Goal: Check status: Check status

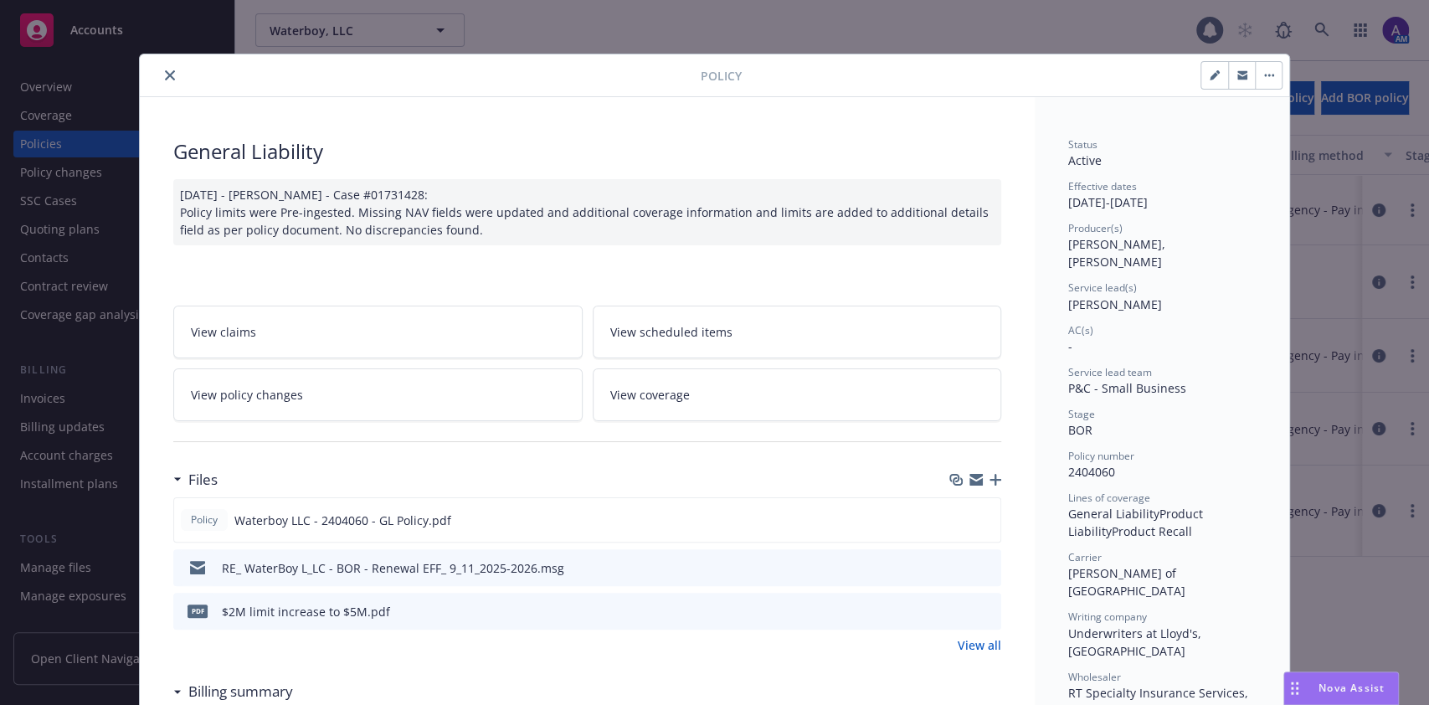
click at [160, 76] on button "close" at bounding box center [170, 75] width 20 height 20
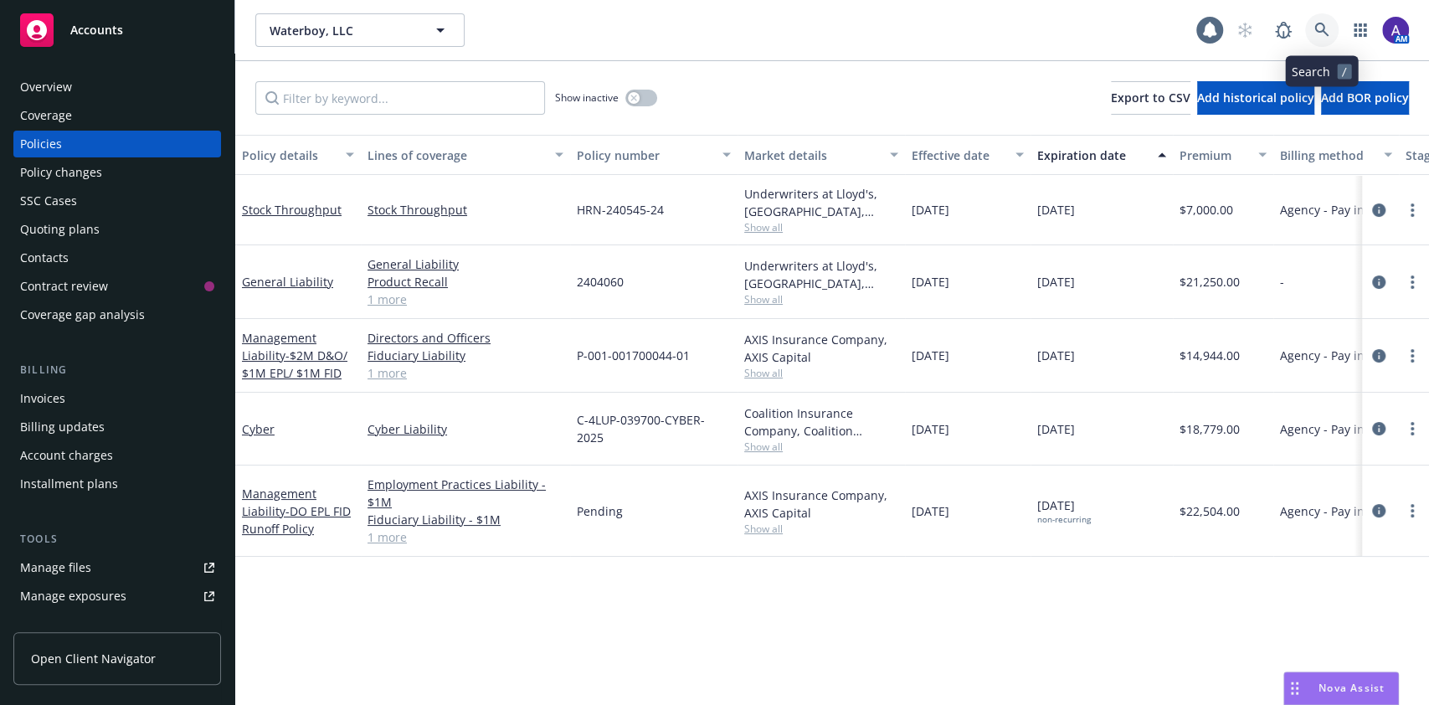
click at [1325, 31] on icon at bounding box center [1321, 30] width 15 height 15
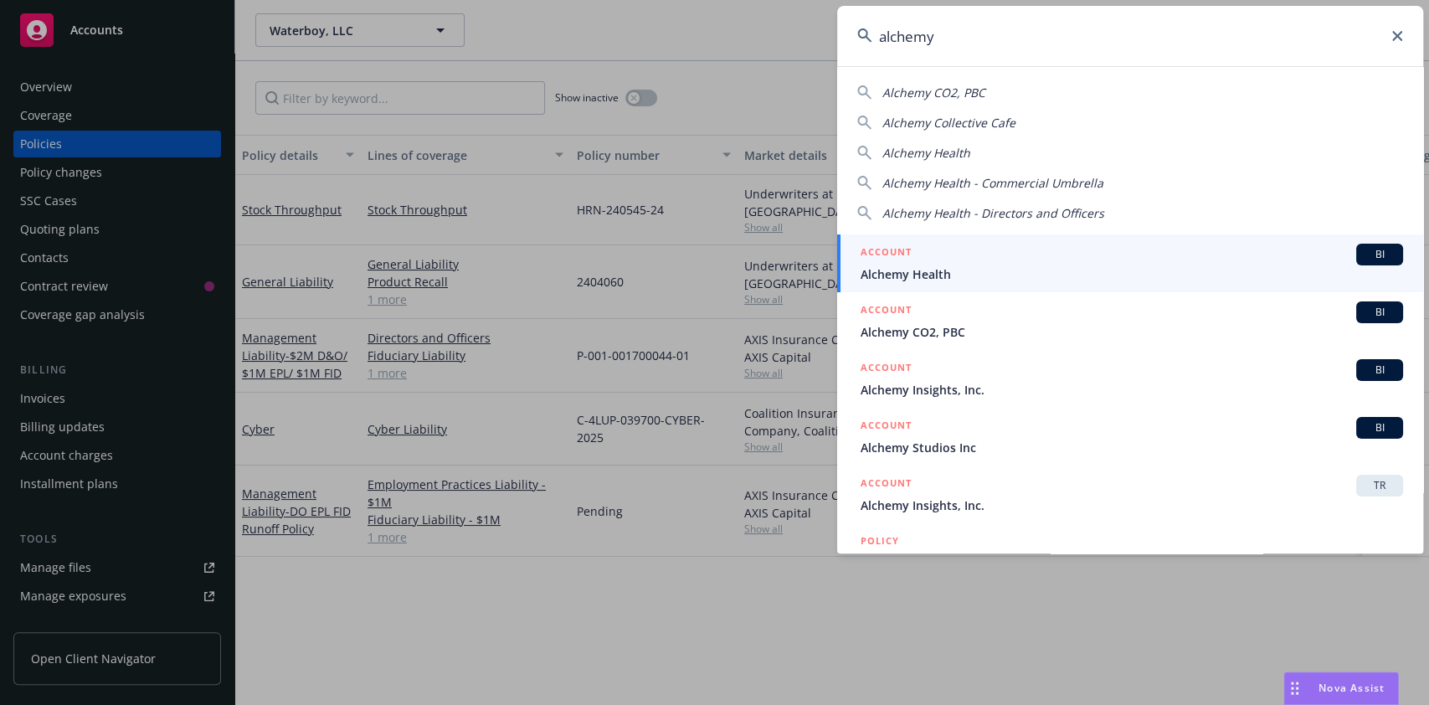
type input "alchemy"
click at [1024, 252] on div "ACCOUNT BI" at bounding box center [1131, 255] width 542 height 22
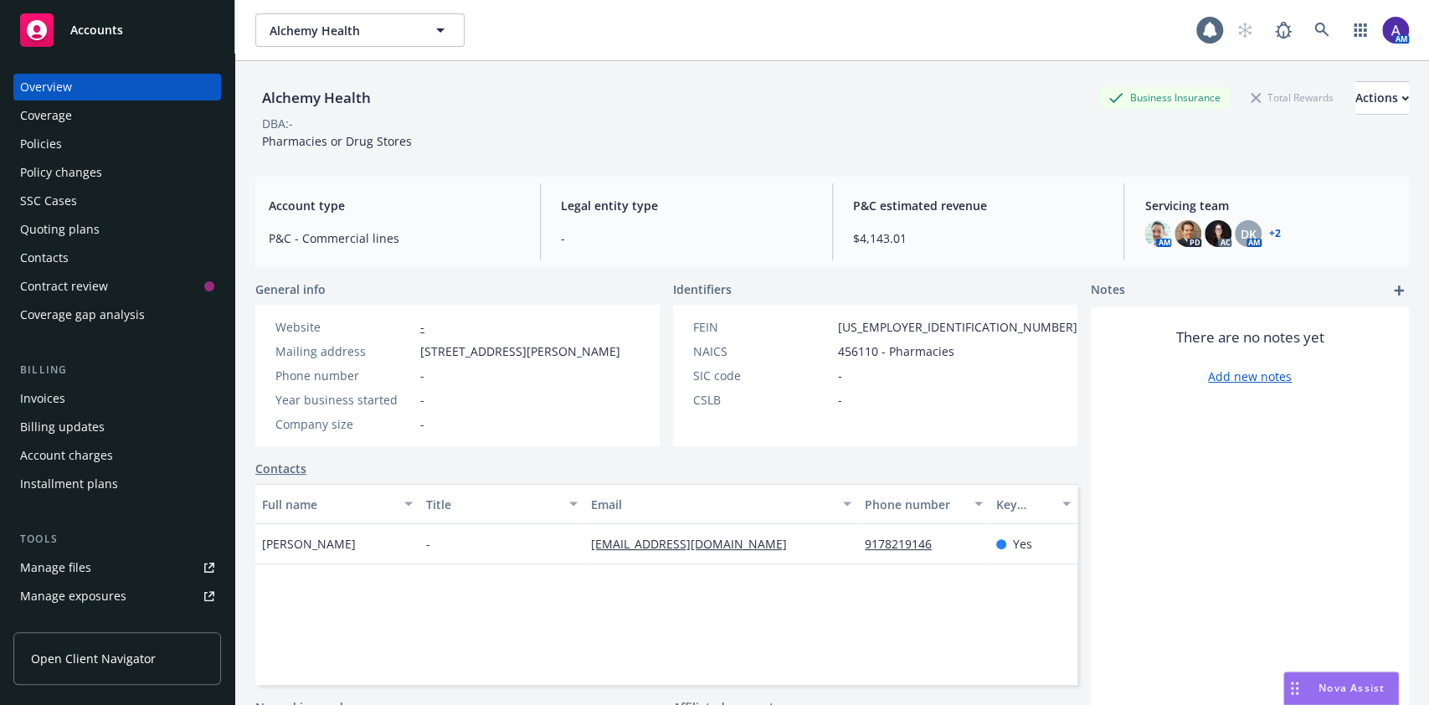
click at [54, 156] on div "Policies" at bounding box center [41, 144] width 42 height 27
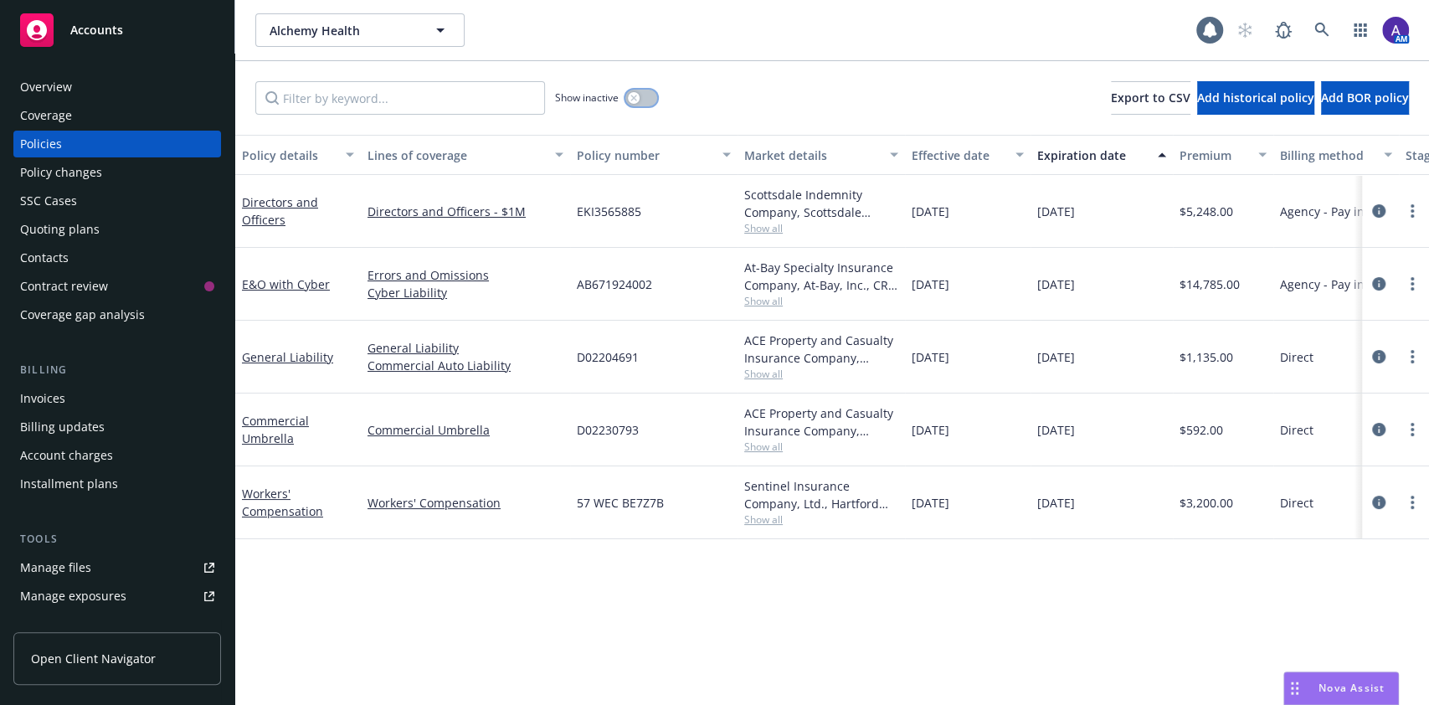
click at [629, 99] on div "button" at bounding box center [634, 98] width 12 height 12
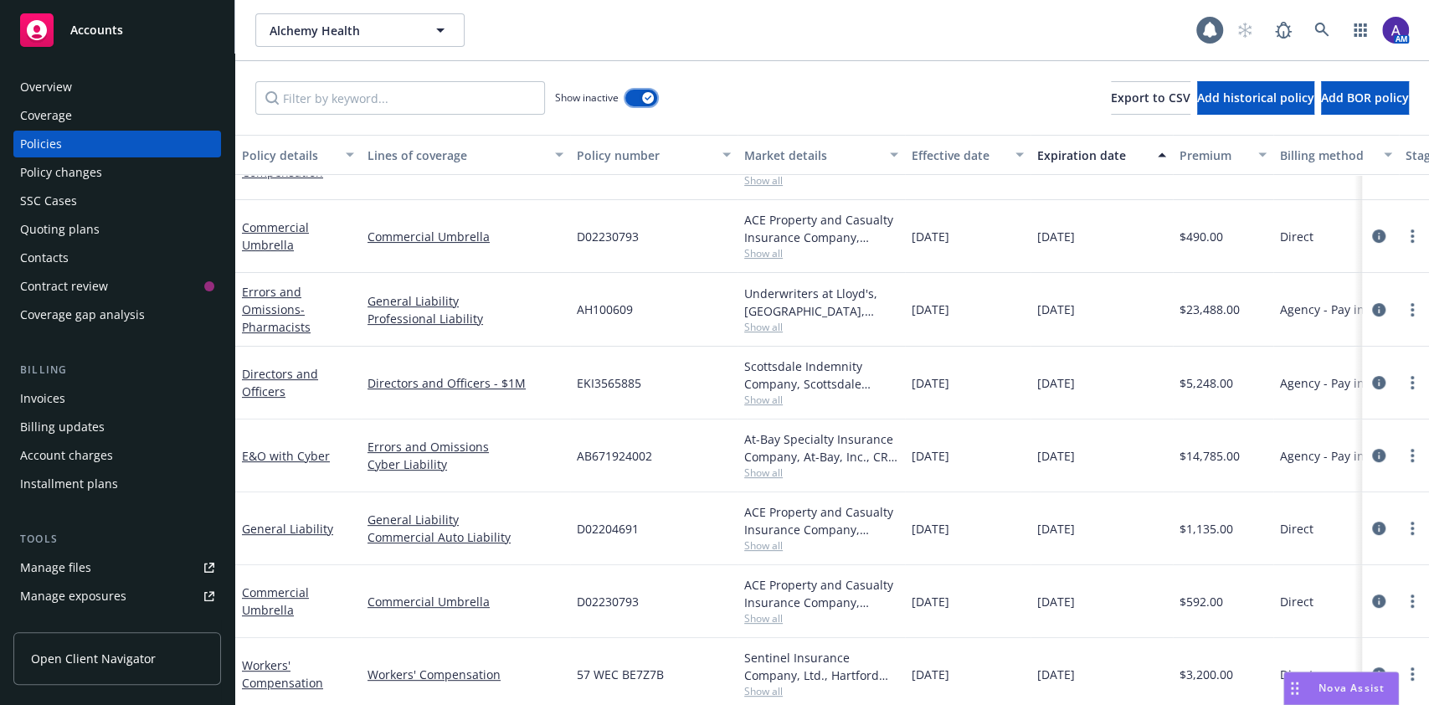
scroll to position [253, 0]
click at [47, 218] on div "Quoting plans" at bounding box center [60, 229] width 80 height 27
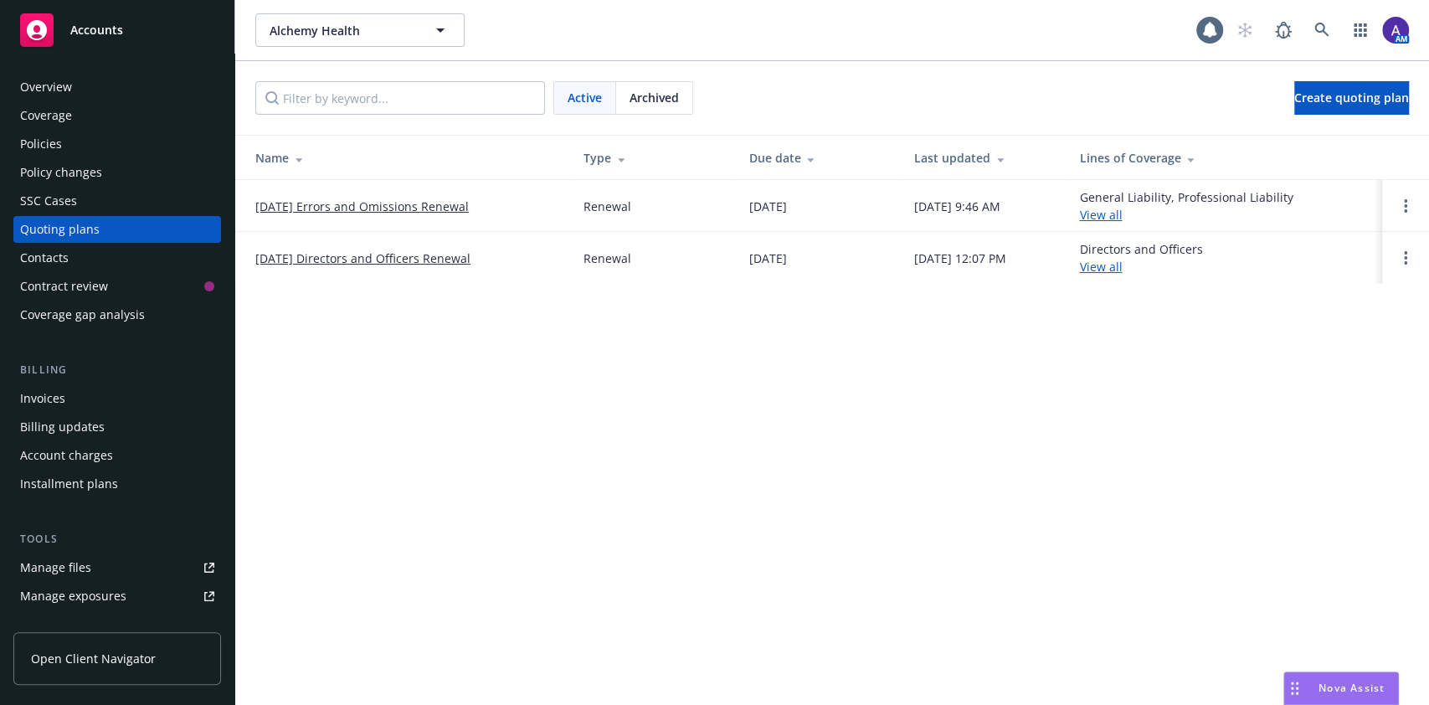
click at [402, 204] on link "[DATE] Errors and Omissions Renewal" at bounding box center [361, 207] width 213 height 18
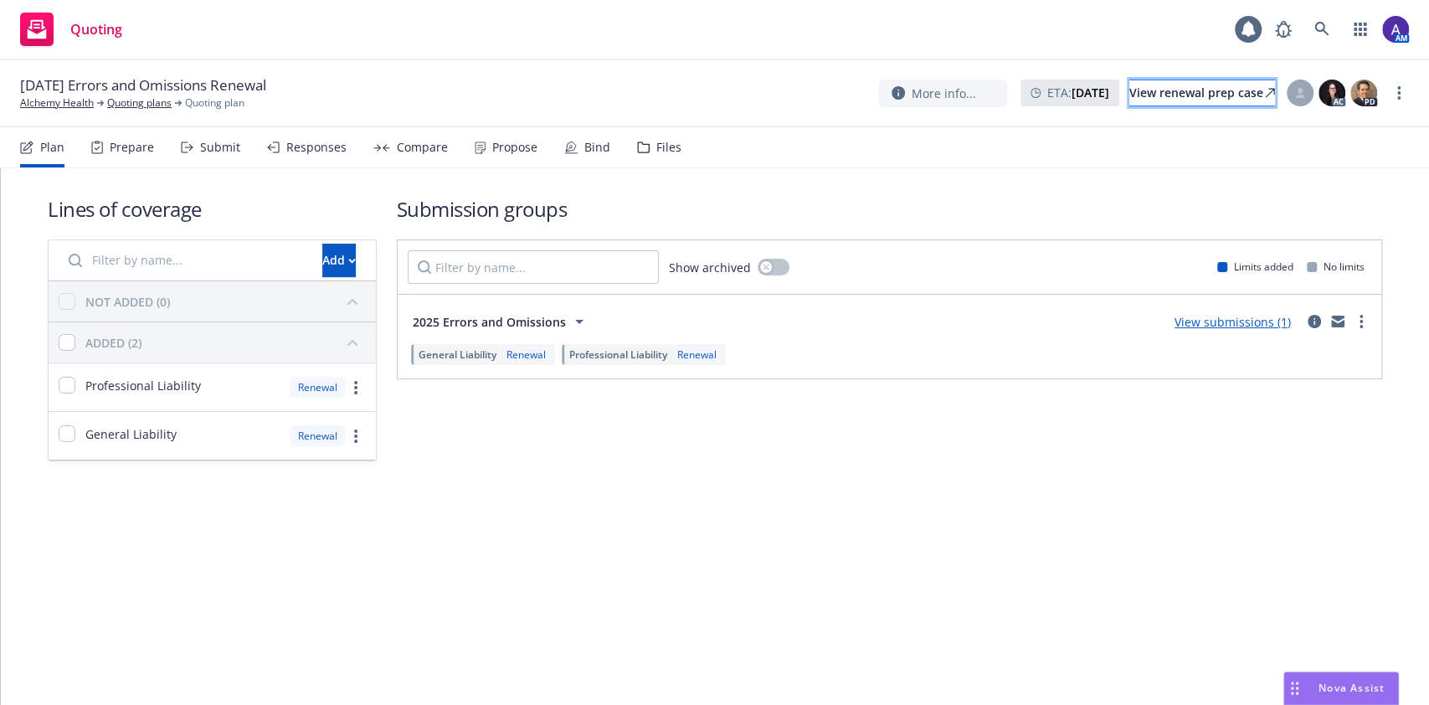
click at [1190, 102] on div "View renewal prep case" at bounding box center [1202, 92] width 146 height 25
click at [57, 107] on link "Alchemy Health" at bounding box center [57, 102] width 74 height 15
